Goal: Check status: Check status

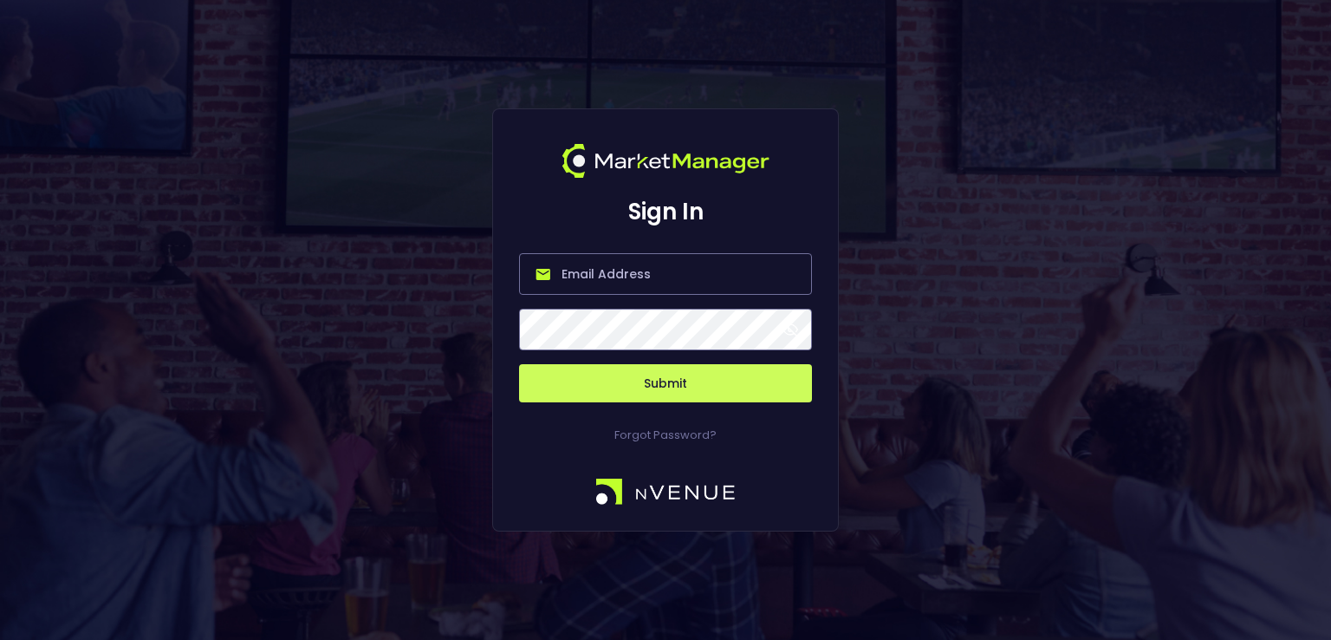
type input "[PERSON_NAME][EMAIL_ADDRESS][DOMAIN_NAME]"
click at [628, 388] on button "Submit" at bounding box center [665, 383] width 293 height 38
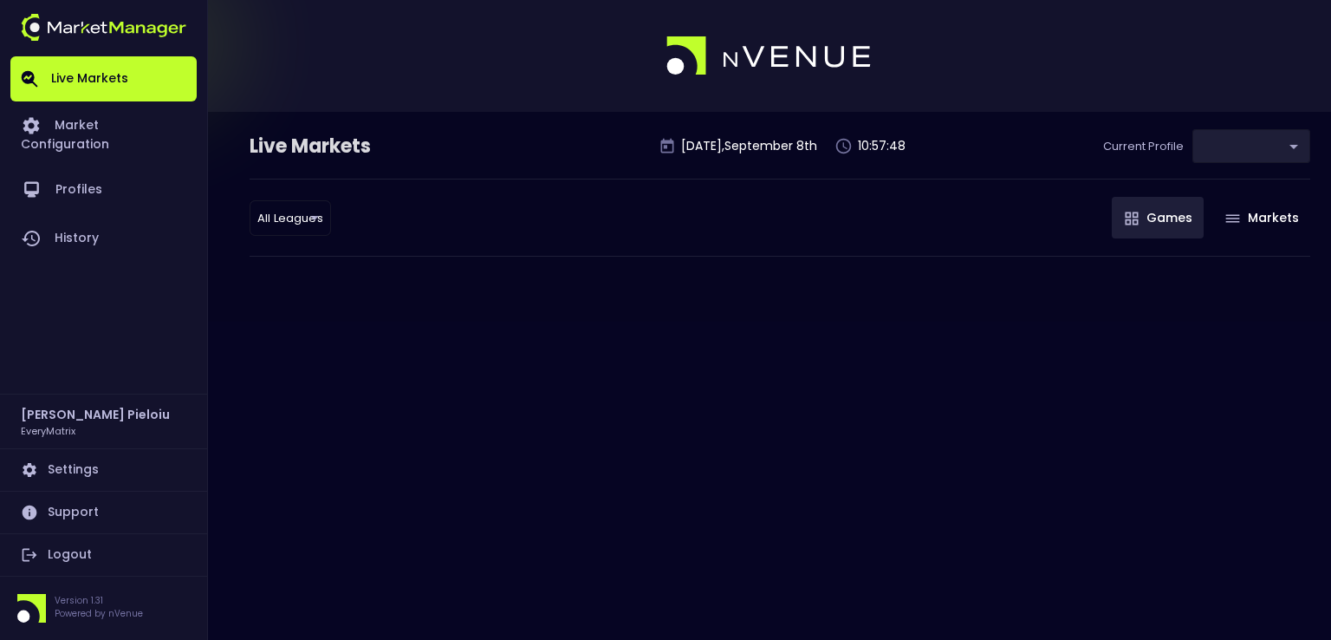
type input "41a1a02b-08cb-4a84-b265-6477bb6fe087"
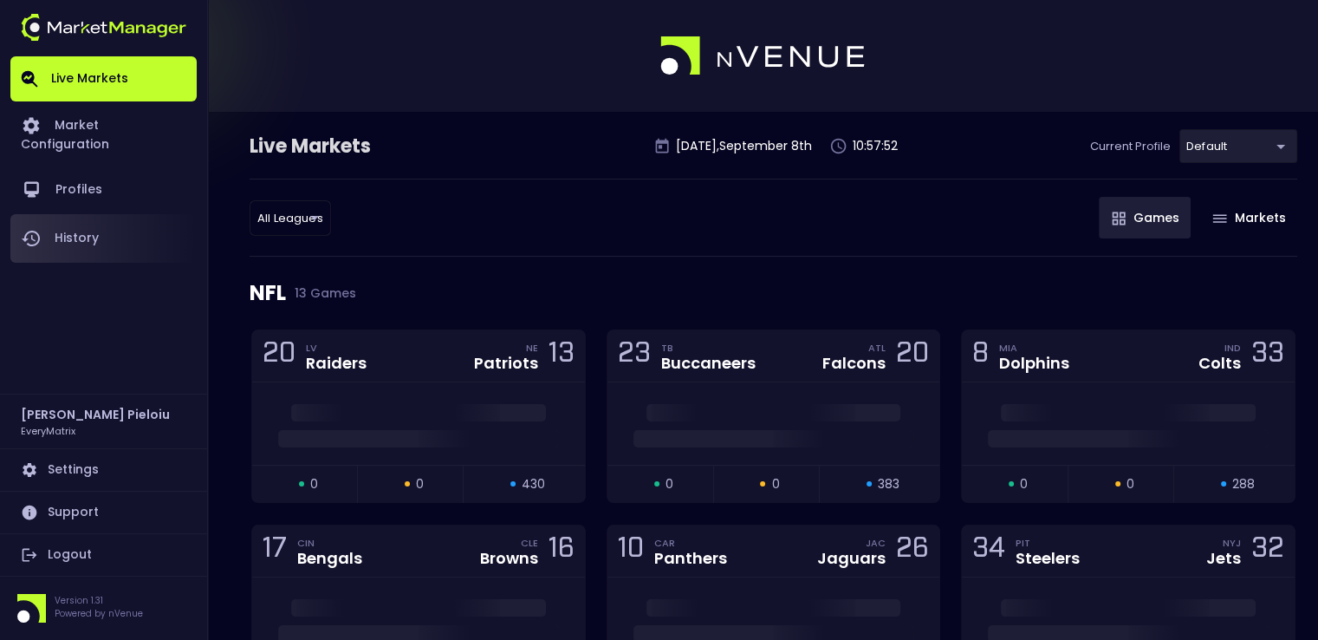
click at [70, 217] on link "History" at bounding box center [103, 238] width 186 height 49
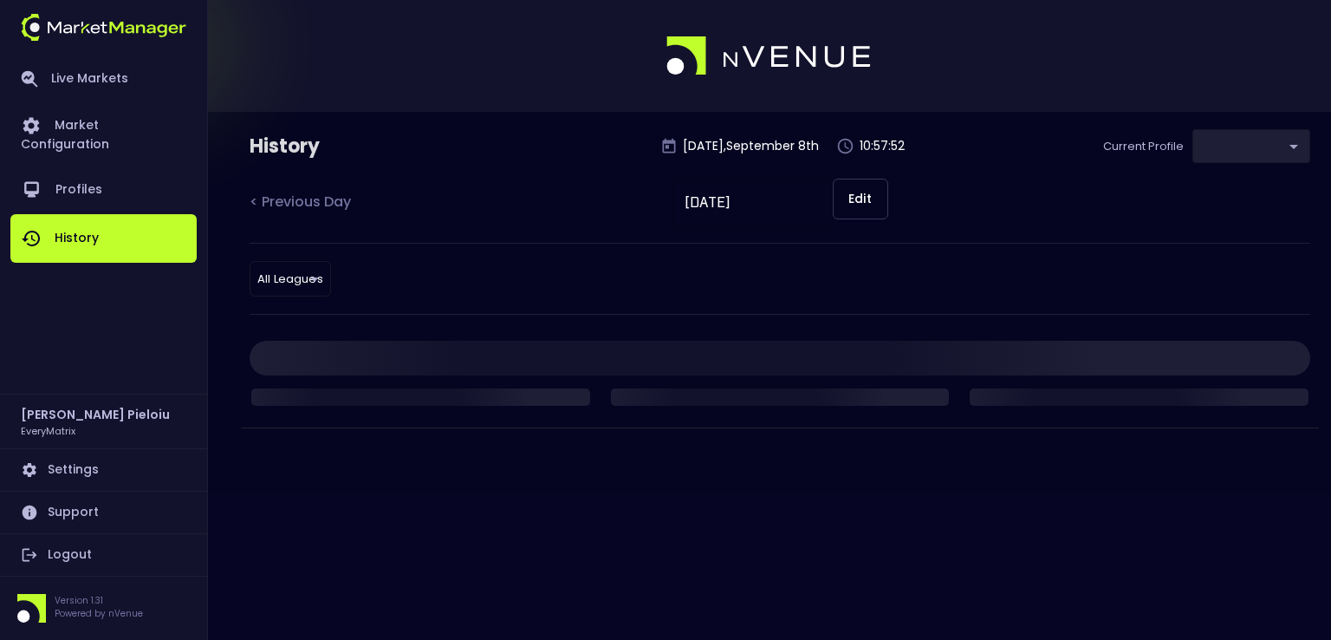
type input "41a1a02b-08cb-4a84-b265-6477bb6fe087"
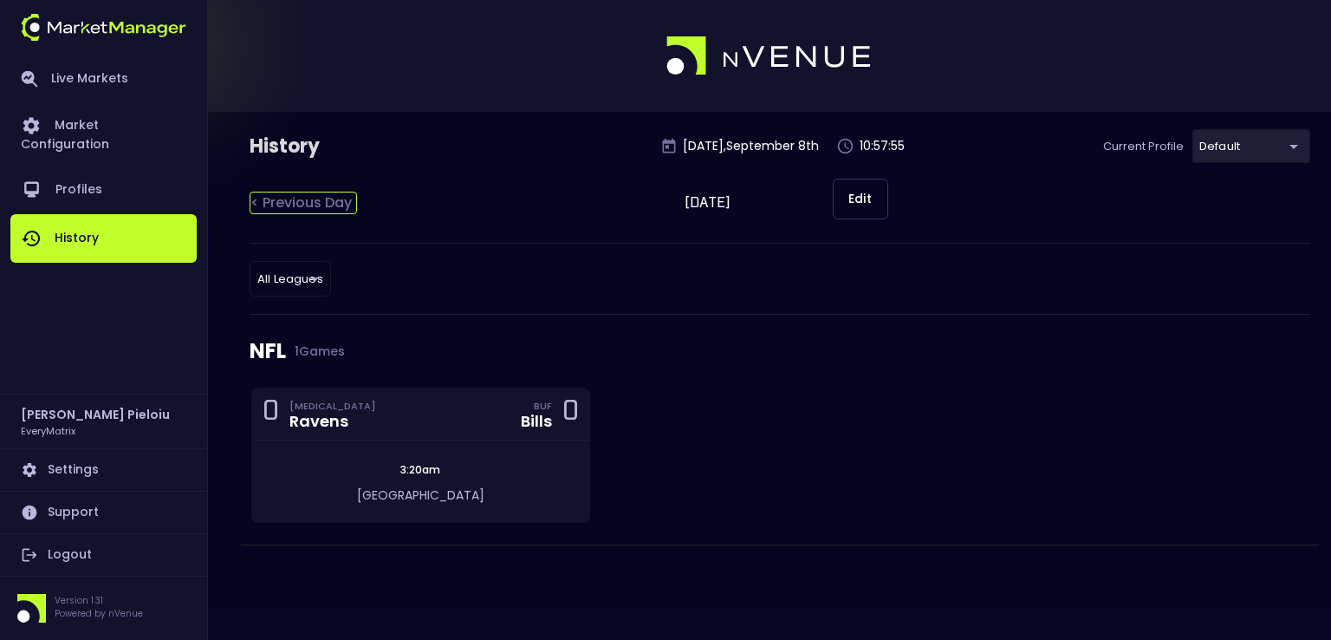
click at [312, 204] on div "< Previous Day" at bounding box center [303, 203] width 107 height 23
type input "[DATE]"
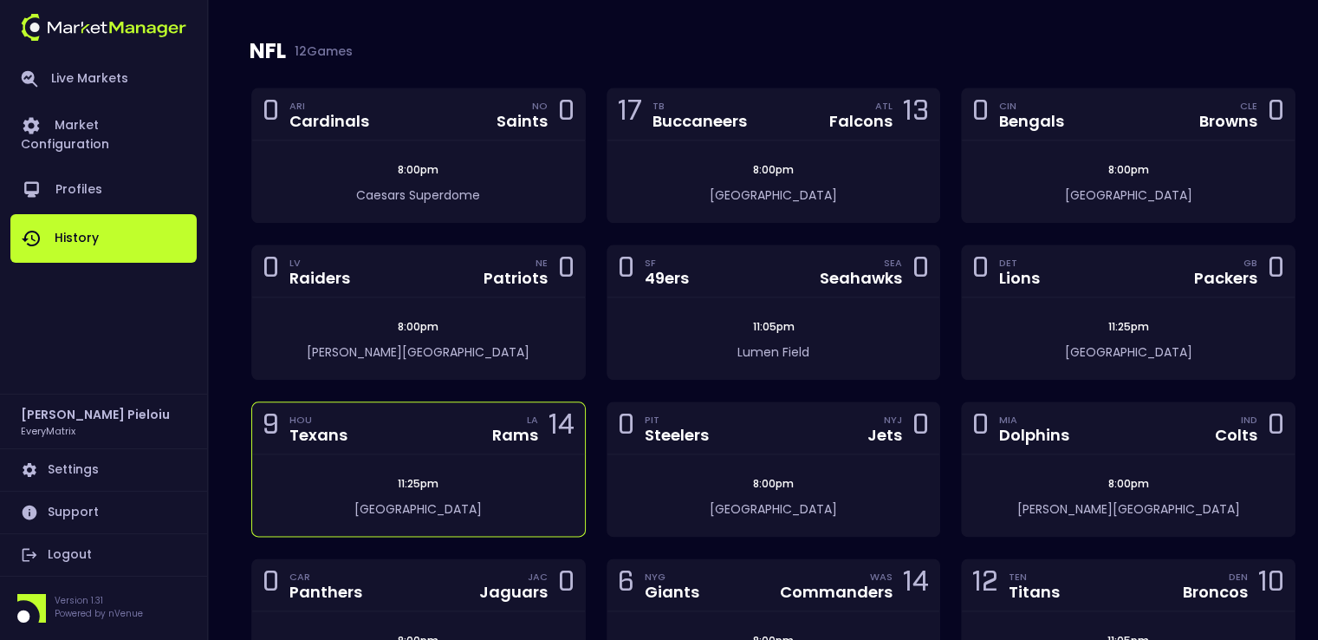
scroll to position [1976, 0]
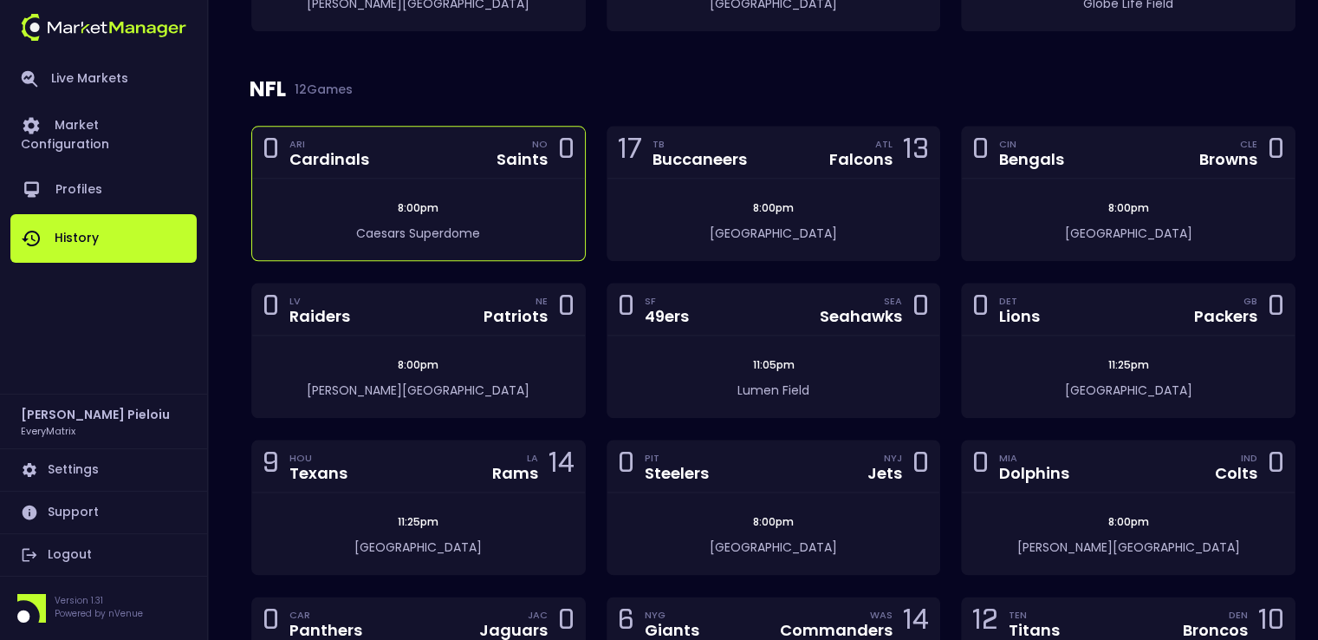
click at [448, 205] on div "8:00pm" at bounding box center [418, 208] width 333 height 16
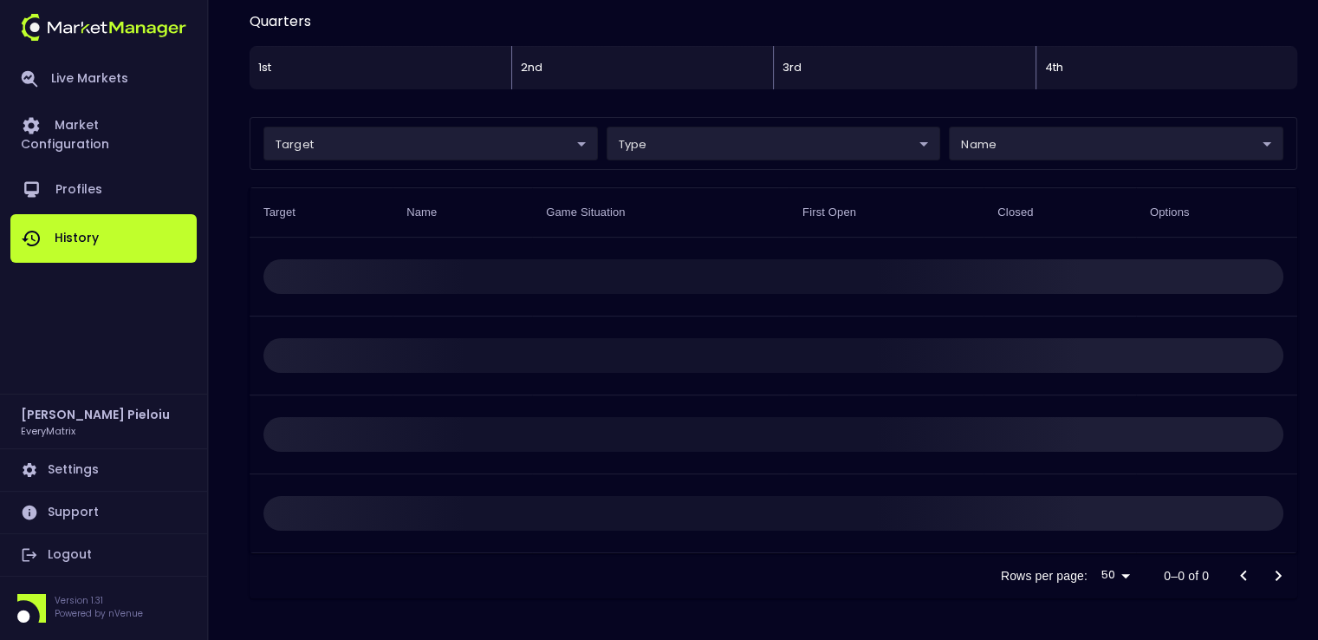
scroll to position [17, 0]
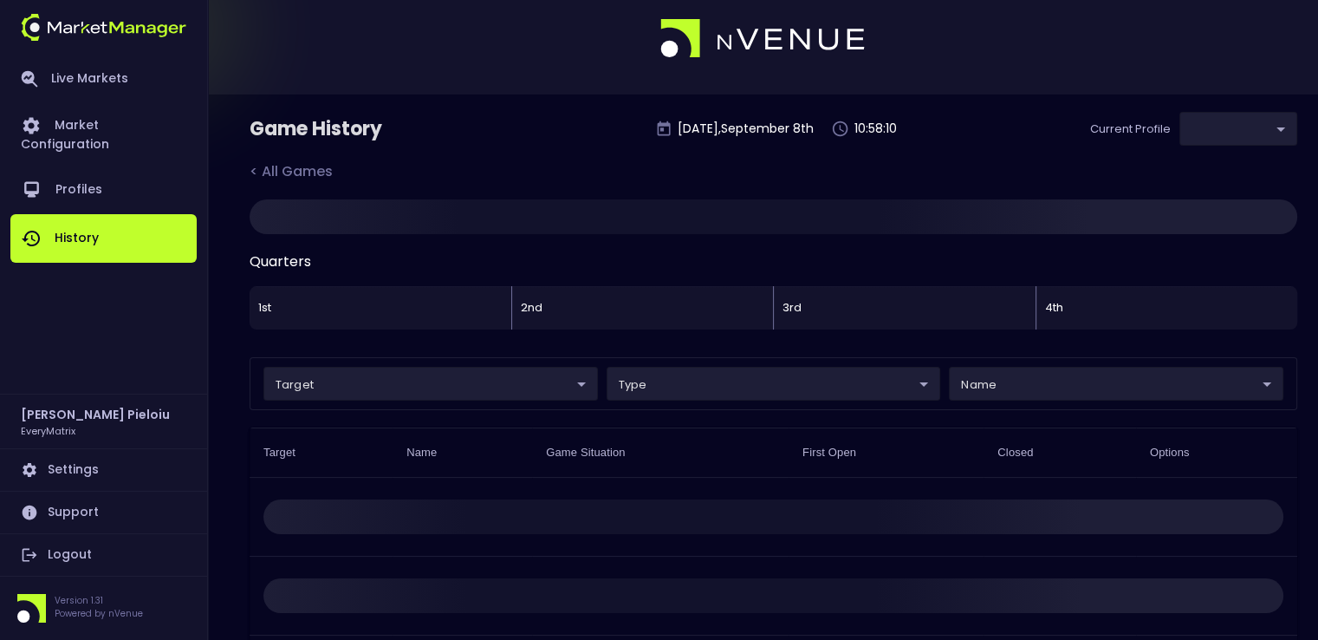
type input "41a1a02b-08cb-4a84-b265-6477bb6fe087"
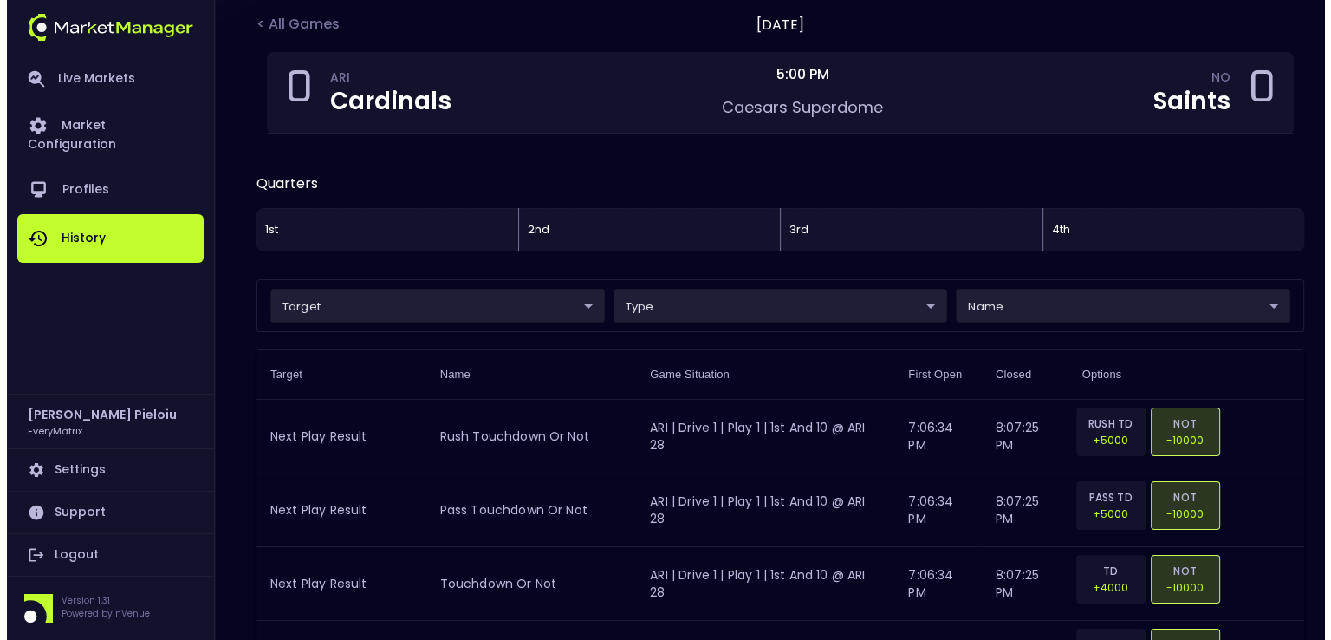
scroll to position [173, 0]
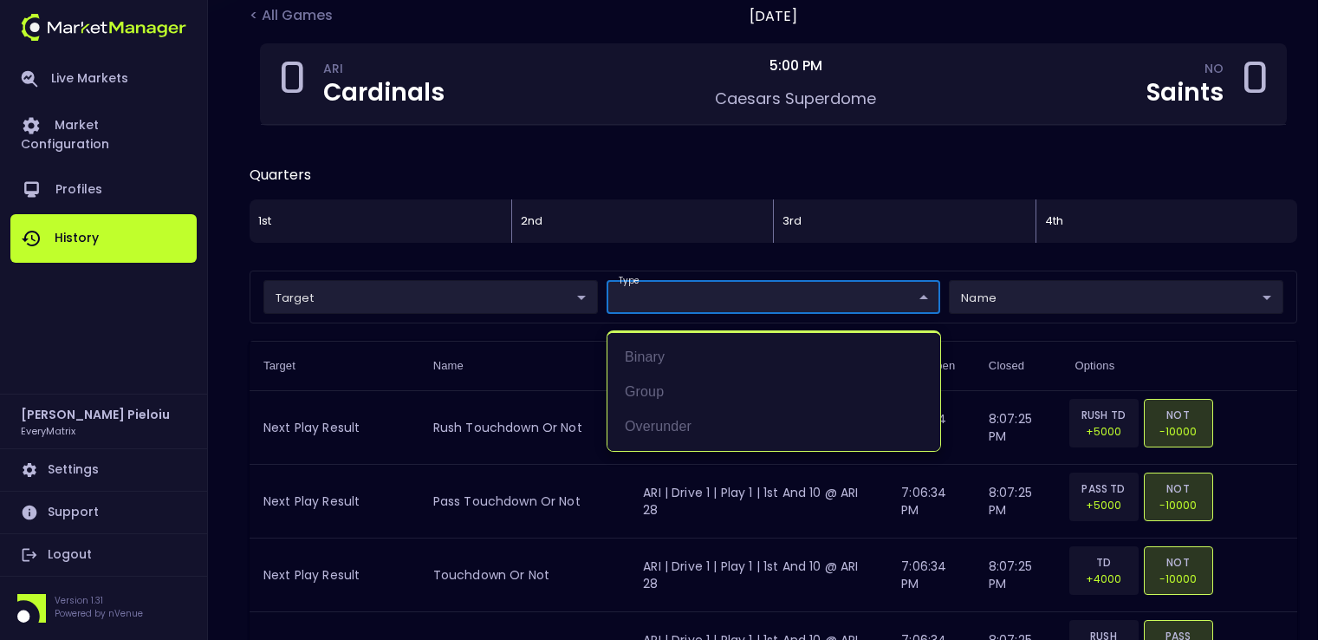
click at [1016, 298] on div at bounding box center [665, 320] width 1331 height 640
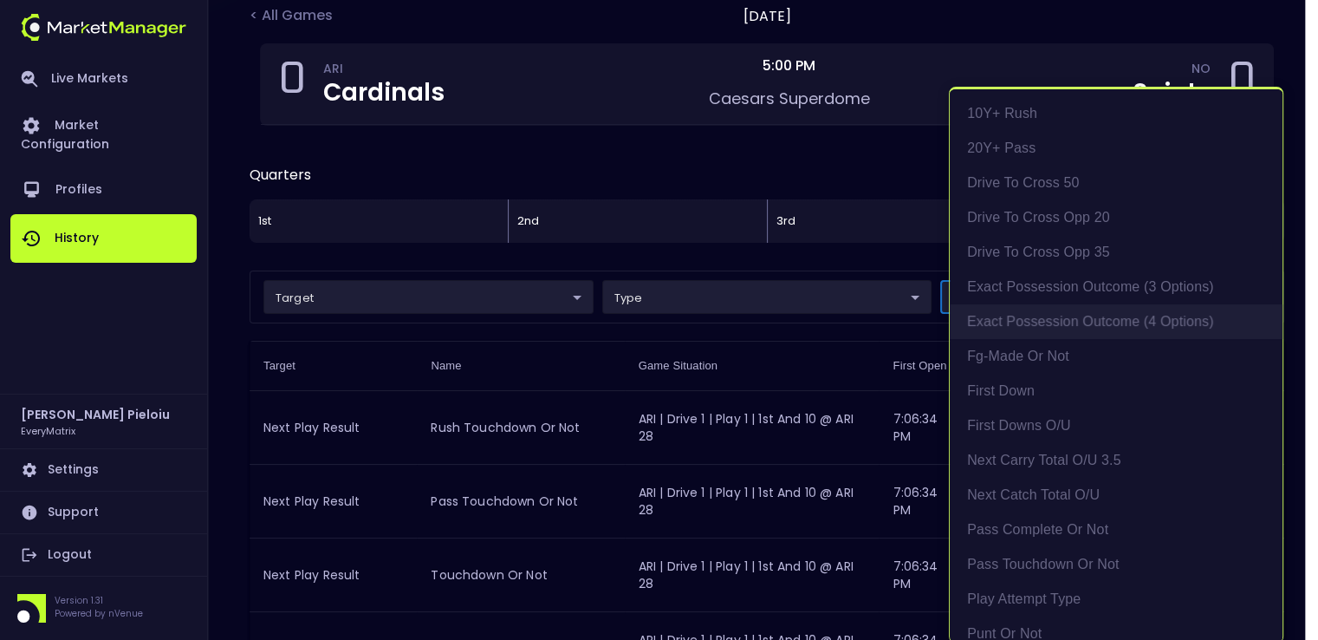
click at [1064, 308] on li "exact possession outcome (4 options)" at bounding box center [1116, 321] width 333 height 35
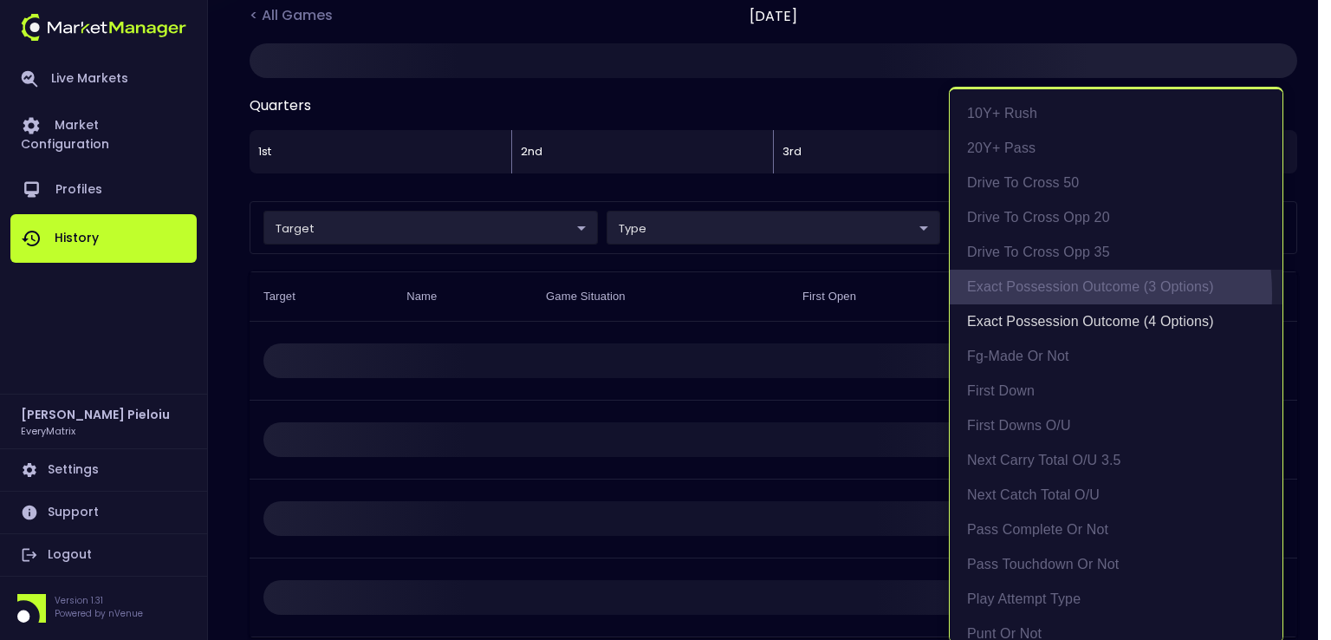
click at [1041, 293] on li "exact possession outcome (3 options)" at bounding box center [1116, 287] width 333 height 35
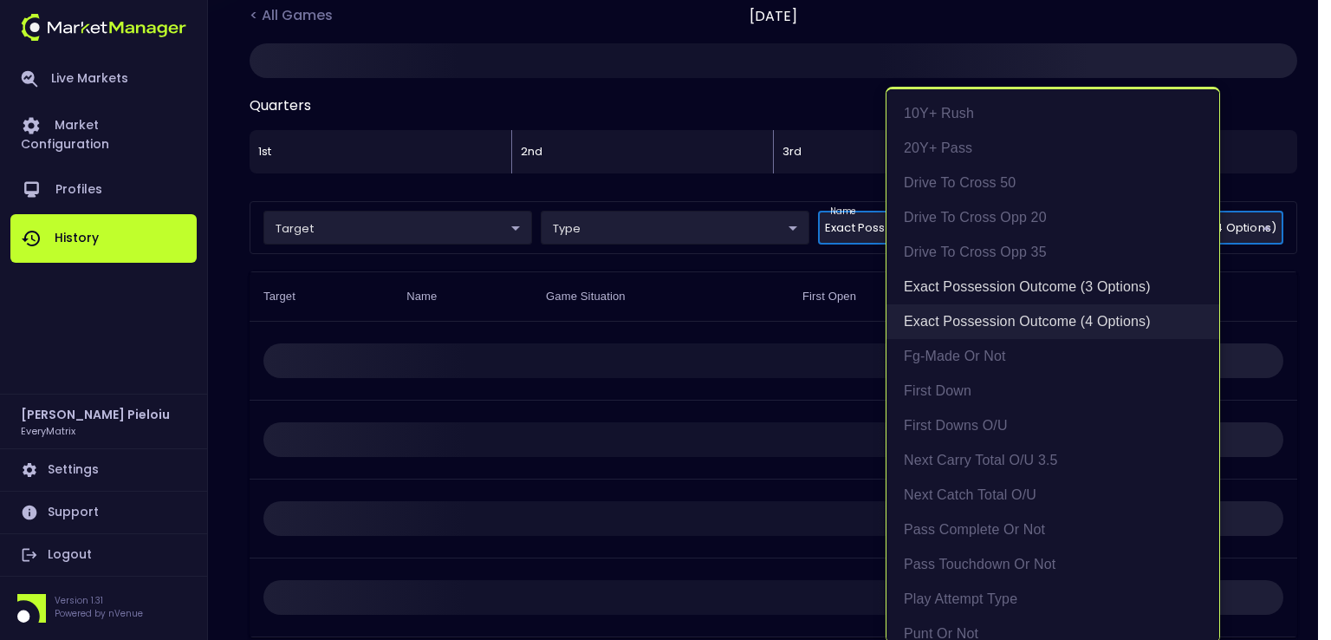
click at [983, 325] on li "exact possession outcome (4 options)" at bounding box center [1053, 321] width 333 height 35
type input "exact possession outcome (3 options)"
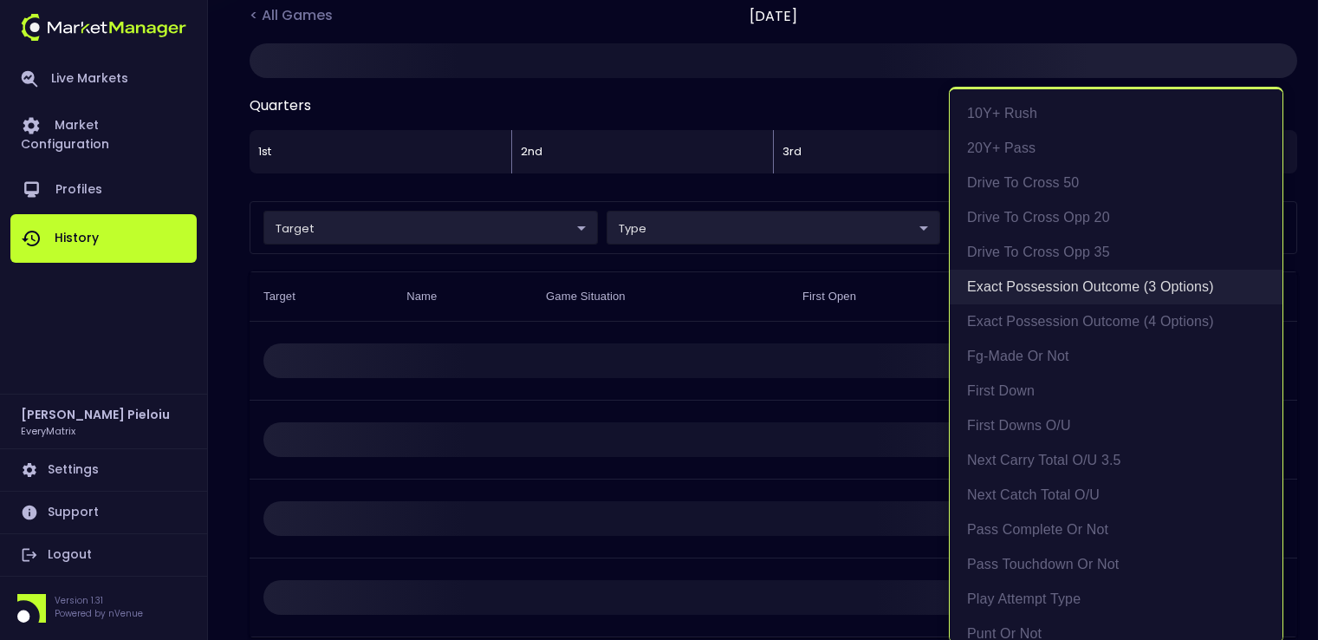
click at [1010, 289] on li "exact possession outcome (3 options)" at bounding box center [1116, 287] width 333 height 35
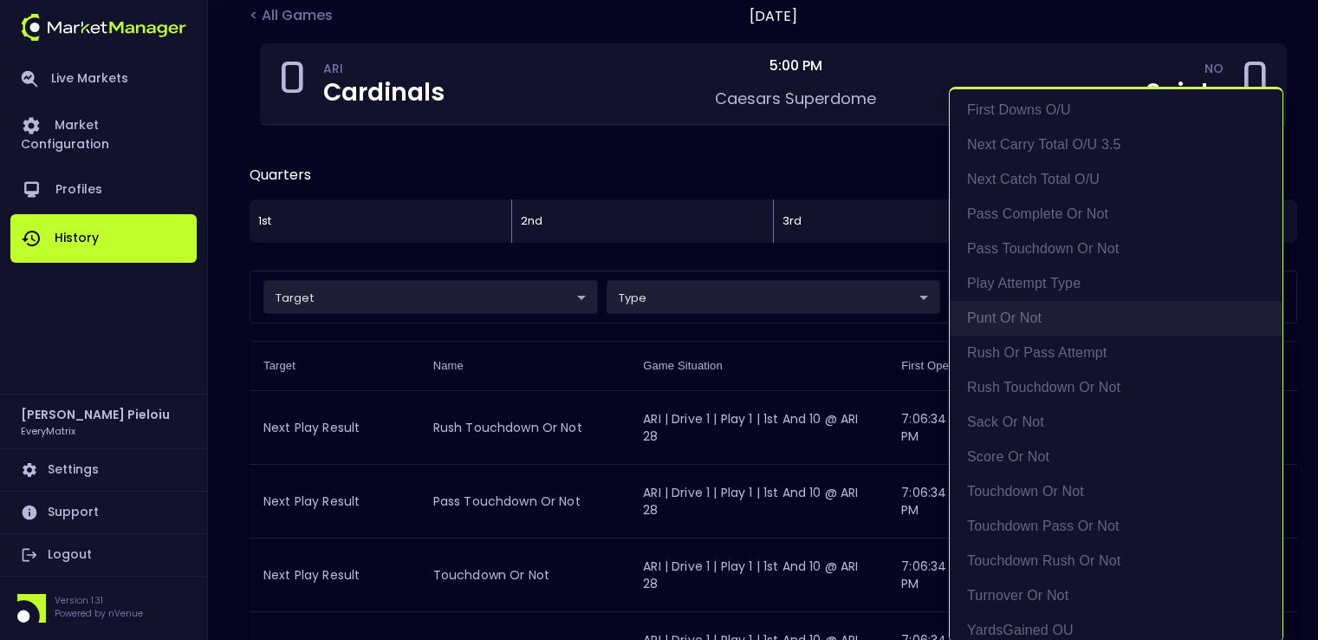
scroll to position [327, 0]
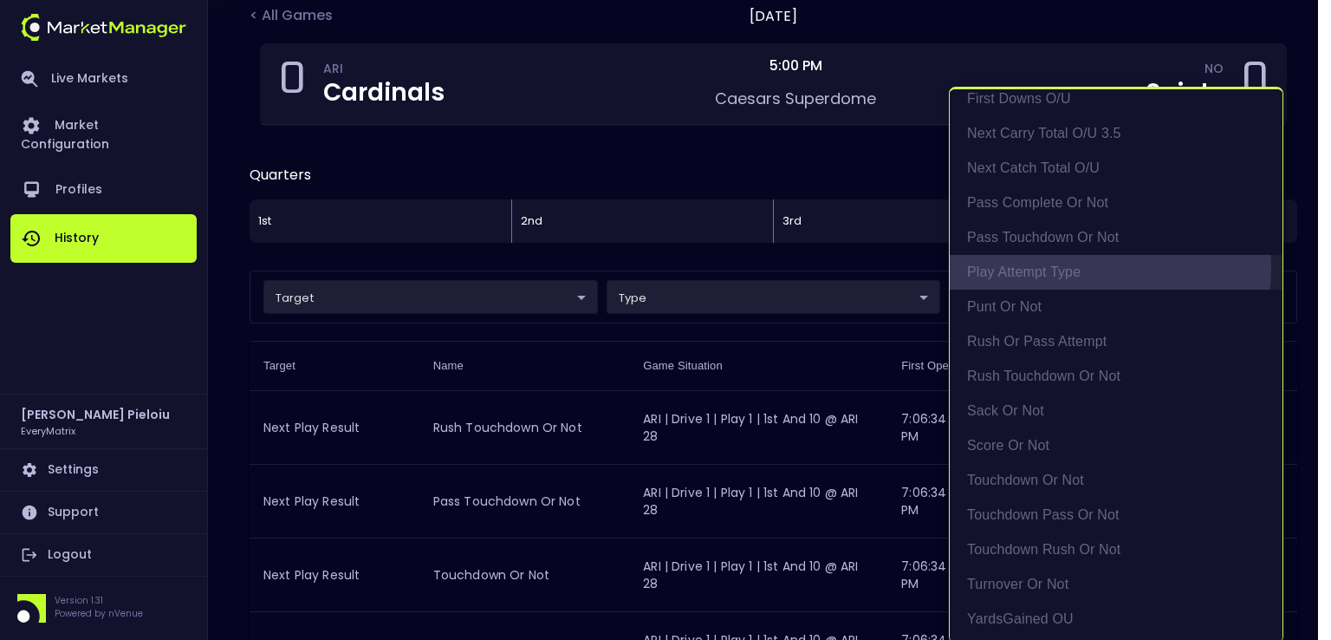
click at [1044, 265] on li "Play Attempt Type" at bounding box center [1116, 272] width 333 height 35
type input "Play Attempt Type"
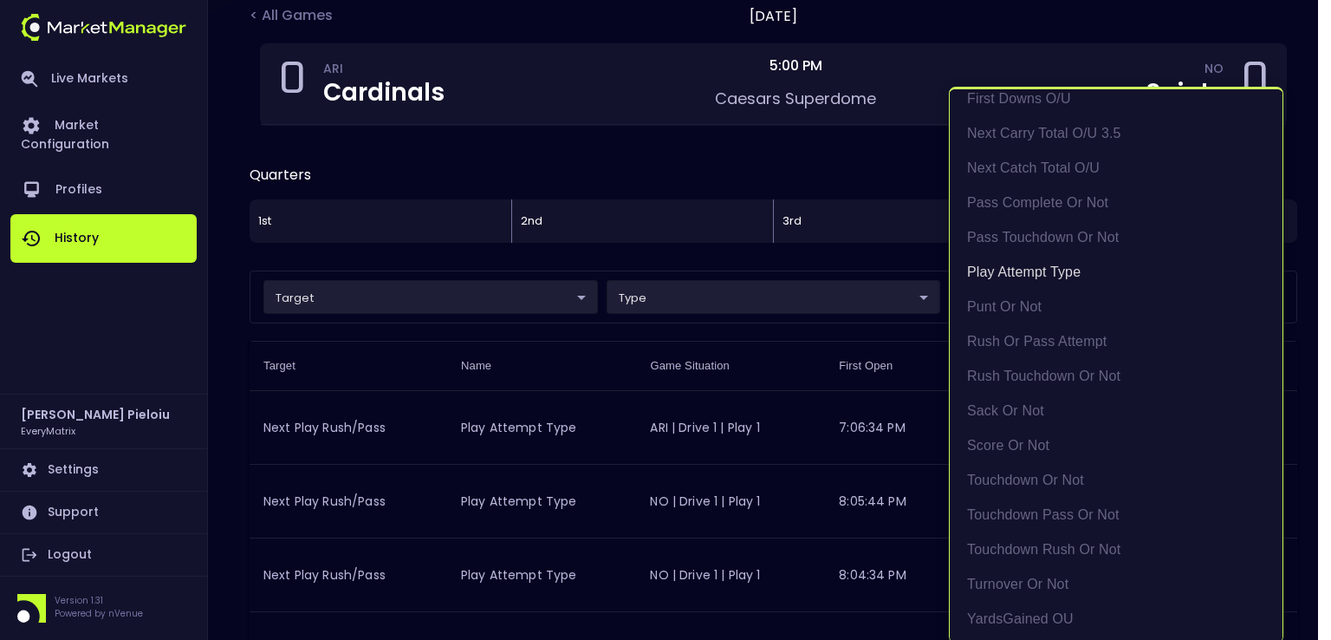
click at [778, 368] on div at bounding box center [665, 320] width 1331 height 640
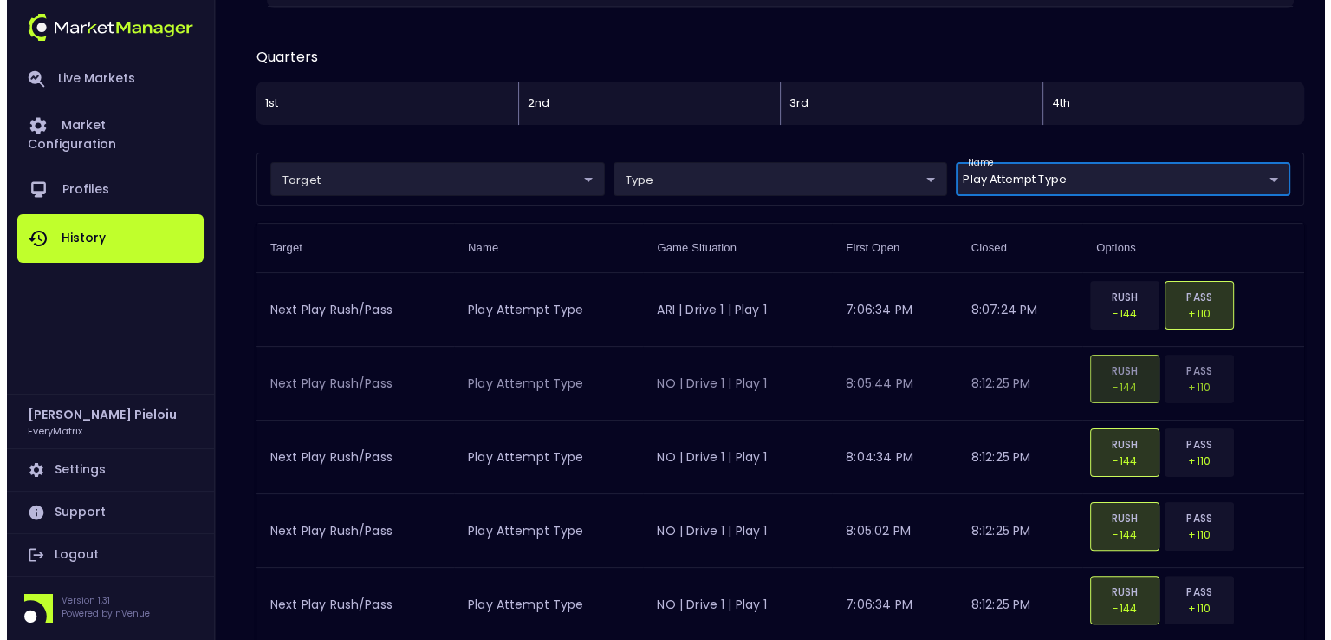
scroll to position [347, 0]
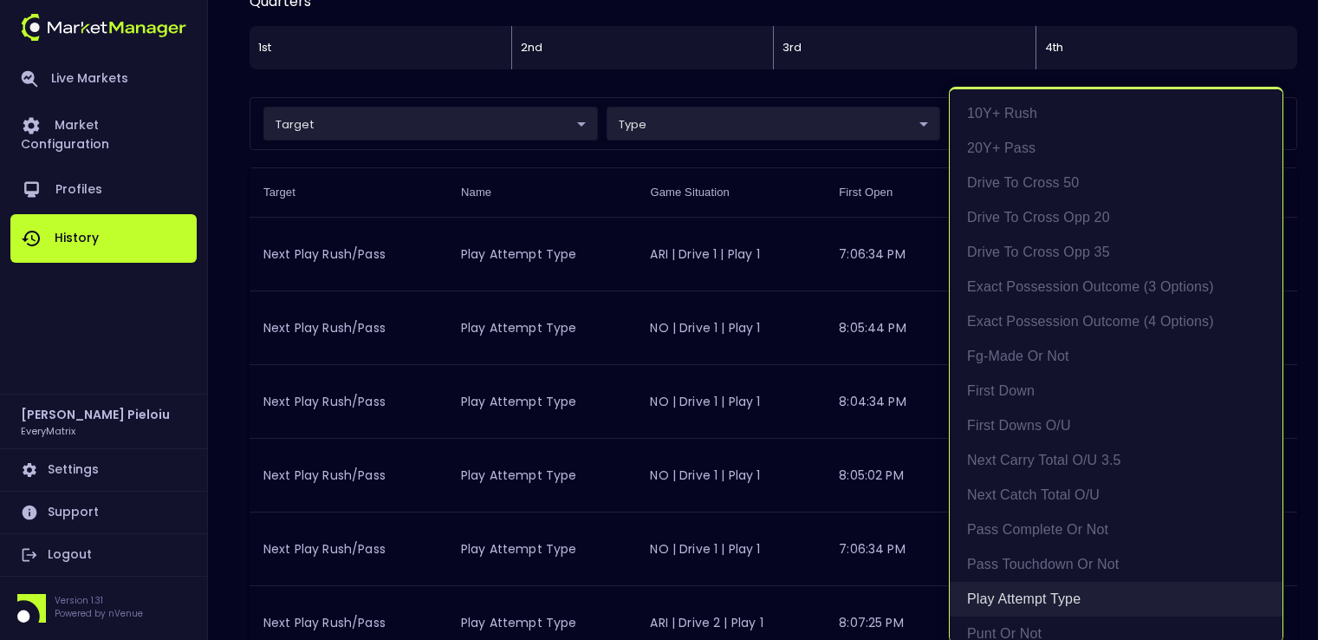
click at [1051, 602] on li "Play Attempt Type" at bounding box center [1116, 599] width 333 height 35
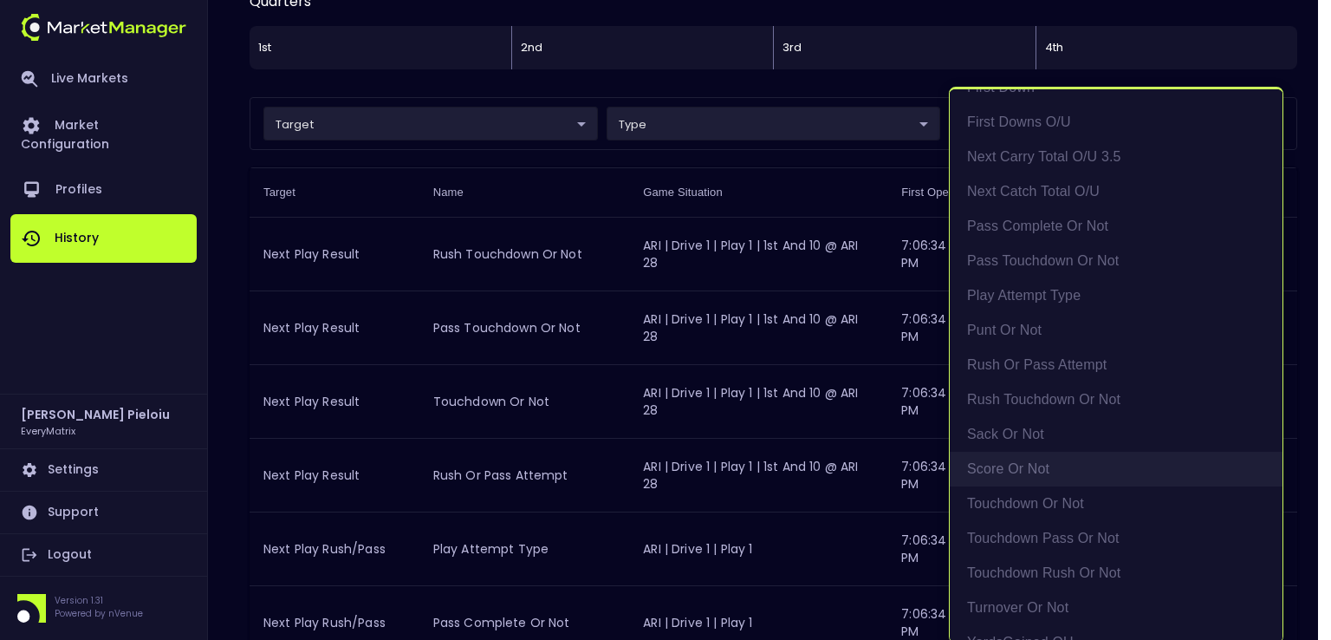
scroll to position [327, 0]
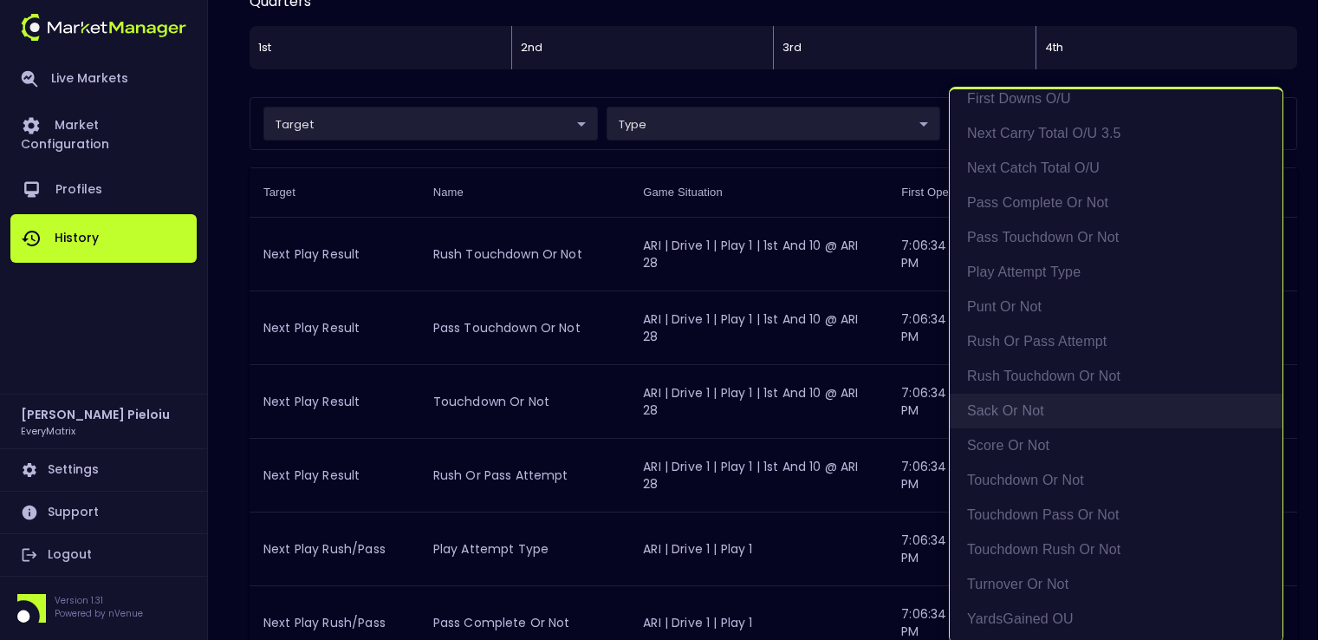
click at [1029, 410] on li "sack or not" at bounding box center [1116, 411] width 333 height 35
type input "sack or not"
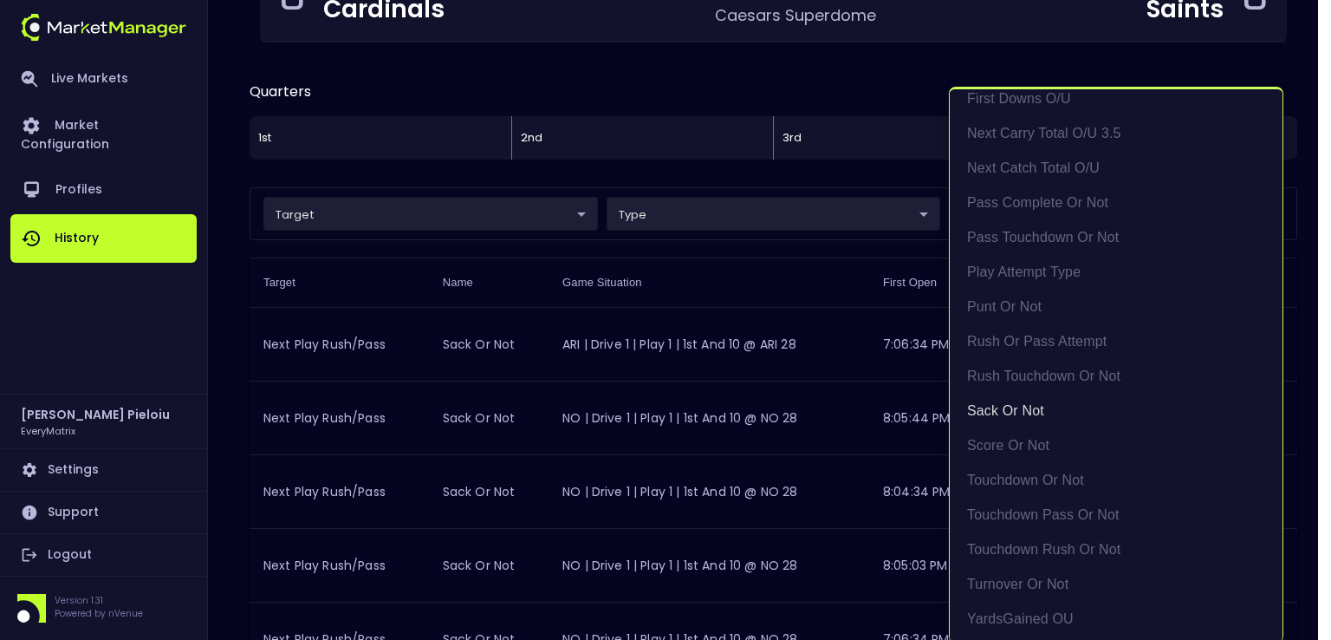
scroll to position [347, 0]
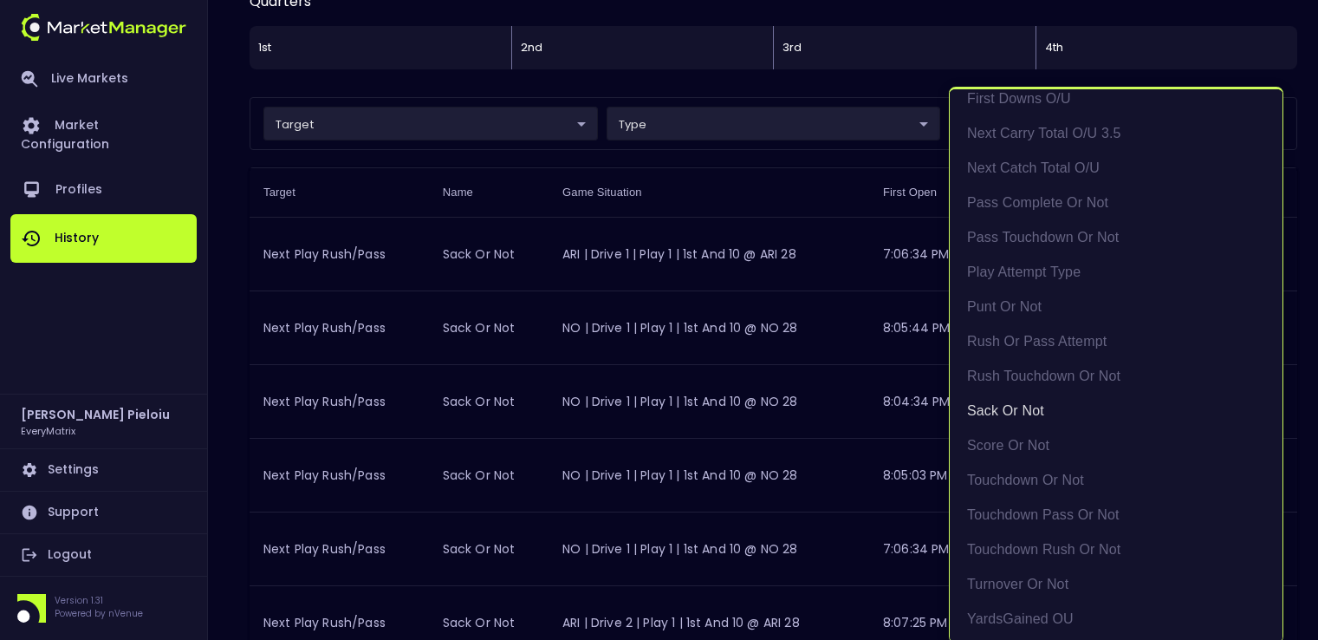
click at [833, 256] on div at bounding box center [665, 320] width 1331 height 640
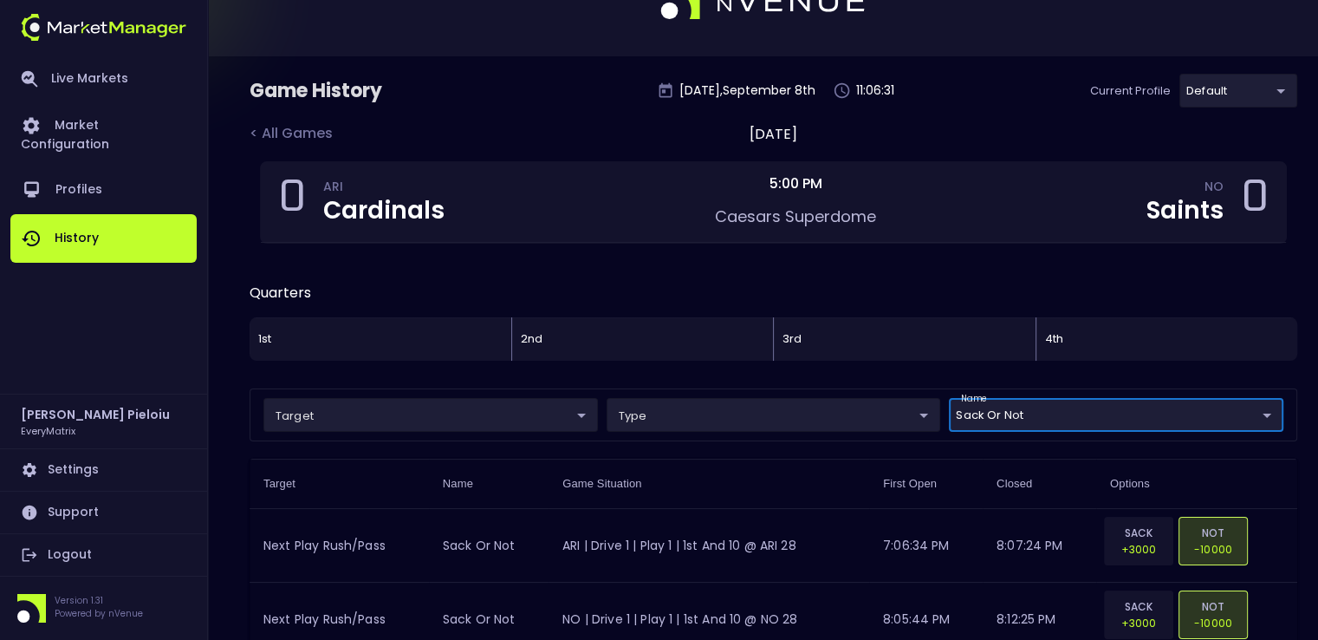
scroll to position [0, 0]
